Goal: Information Seeking & Learning: Learn about a topic

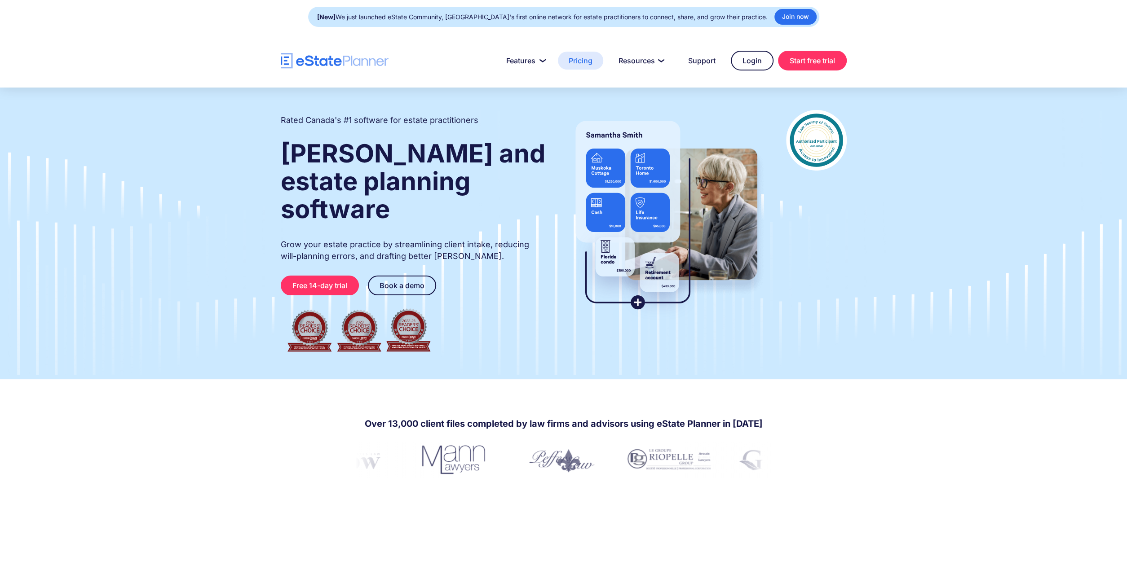
click at [583, 59] on link "Pricing" at bounding box center [580, 61] width 45 height 18
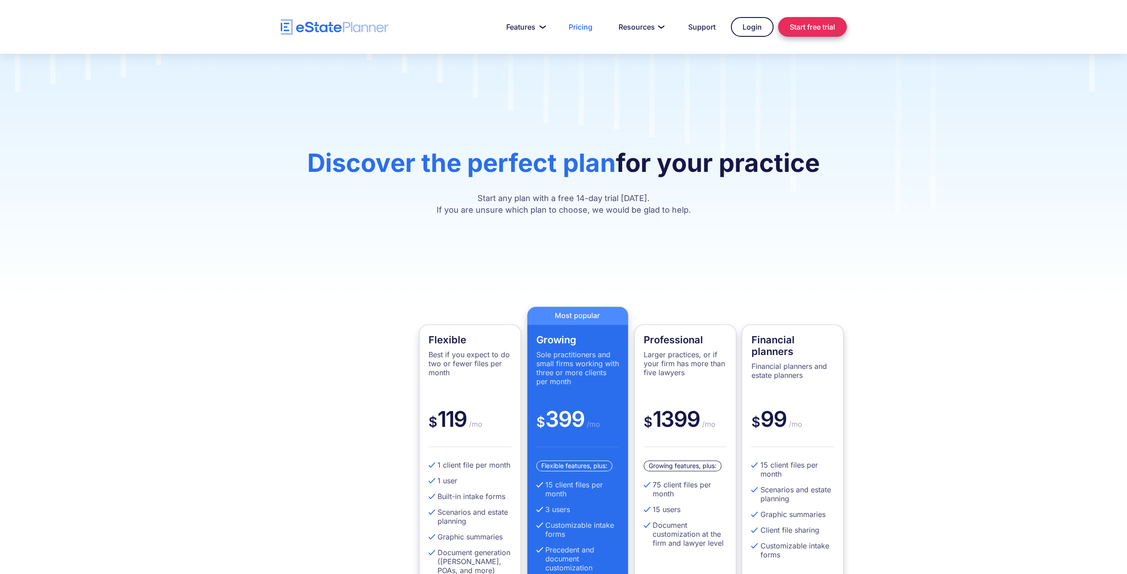
click at [815, 23] on link "Start free trial" at bounding box center [812, 27] width 69 height 20
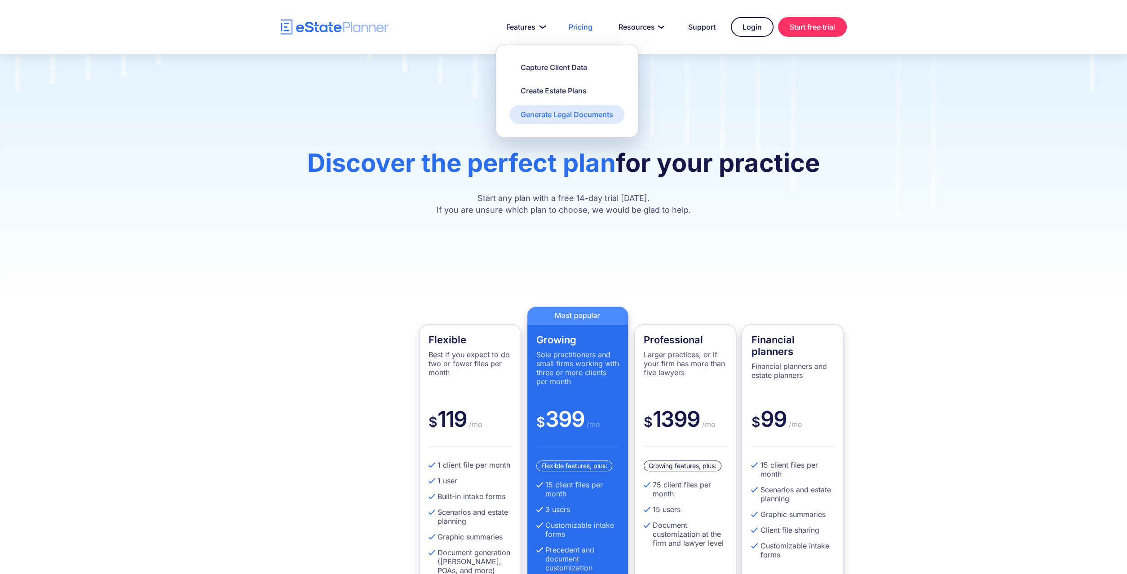
click at [539, 113] on div "Generate Legal Documents" at bounding box center [566, 115] width 92 height 10
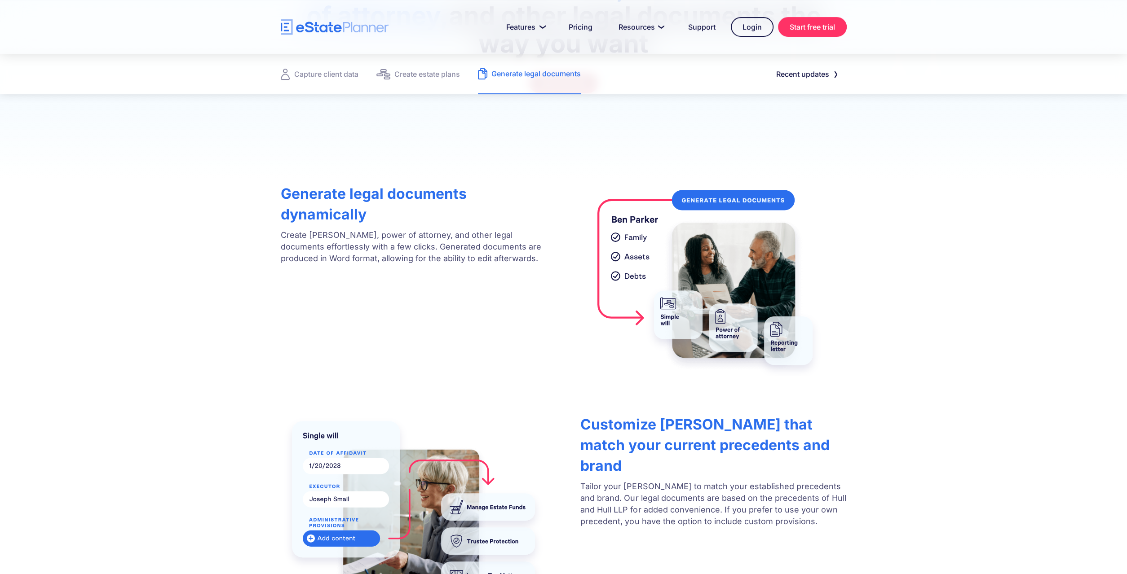
scroll to position [233, 0]
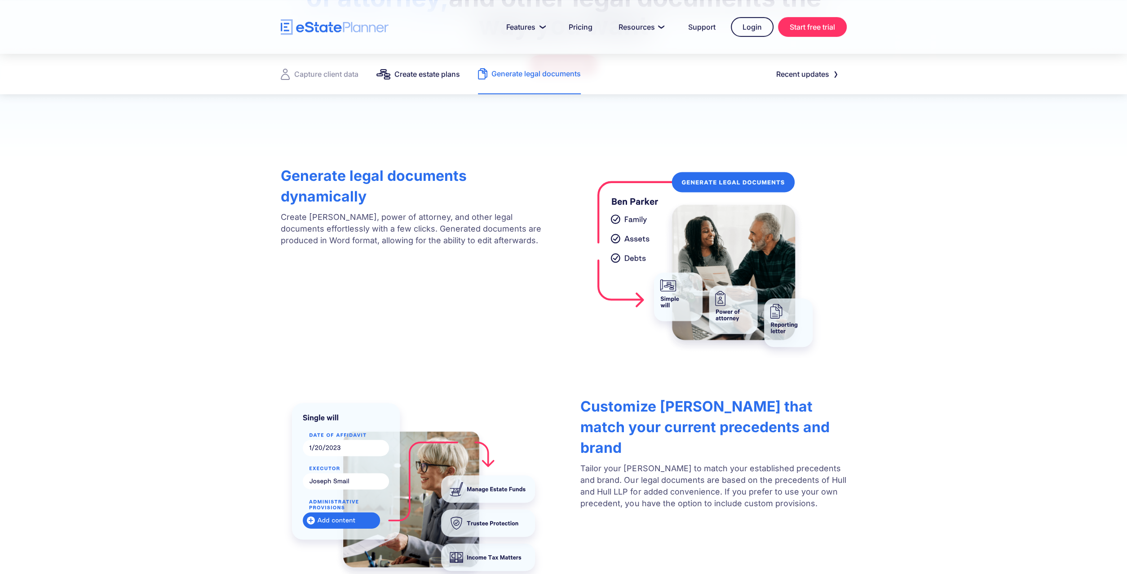
click at [429, 75] on div "Create estate plans" at bounding box center [427, 74] width 66 height 13
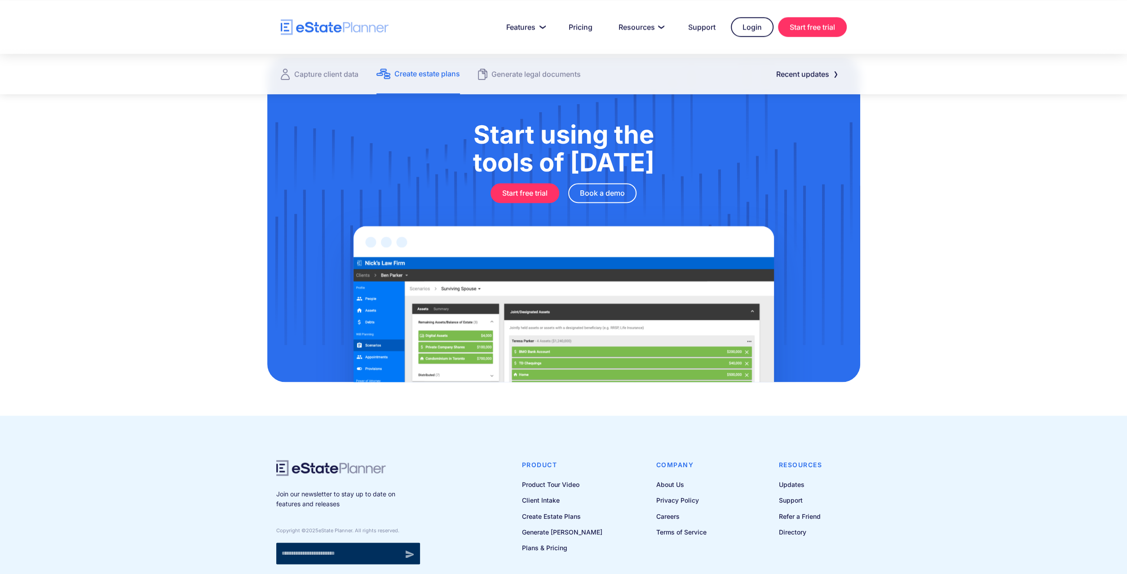
scroll to position [1121, 0]
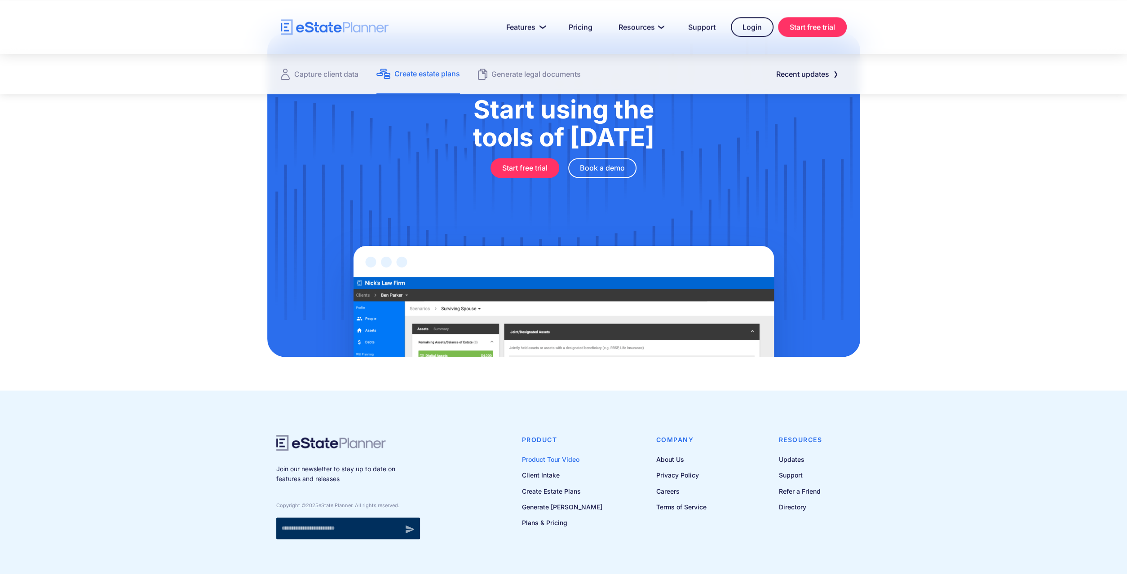
click at [558, 458] on link "Product Tour Video" at bounding box center [562, 459] width 80 height 11
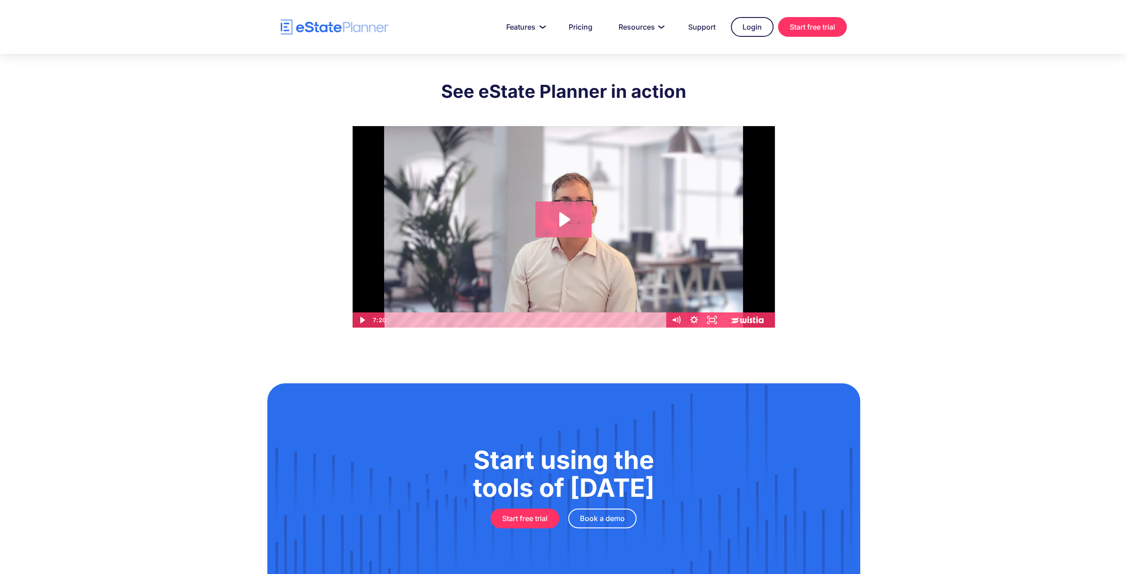
click at [566, 220] on icon "Play Video: eState Product Demo Video" at bounding box center [564, 219] width 11 height 14
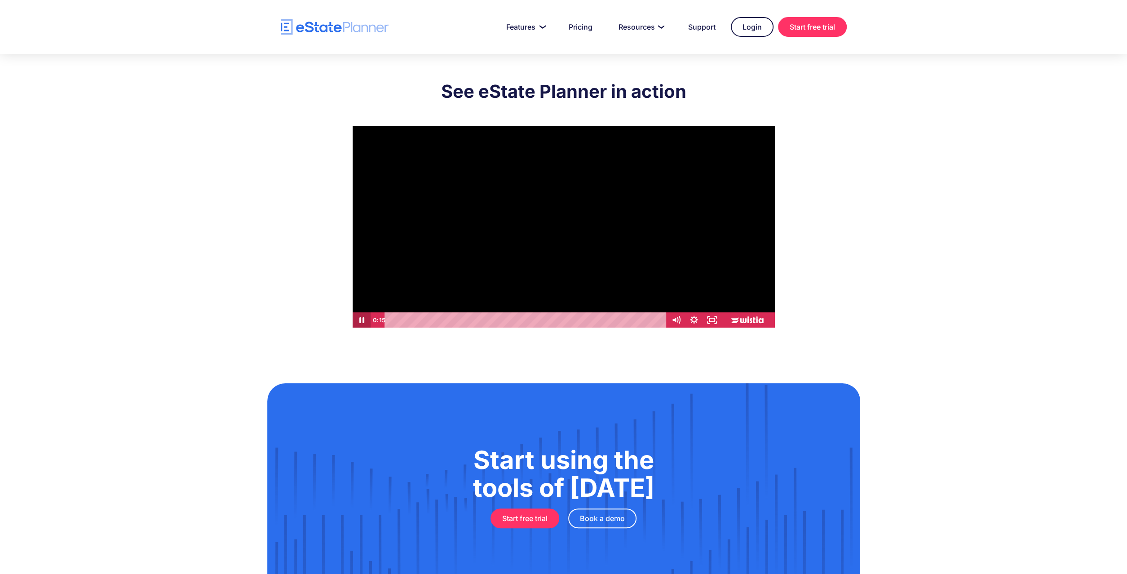
click at [361, 321] on icon "Pause" at bounding box center [361, 320] width 18 height 15
